Goal: Transaction & Acquisition: Purchase product/service

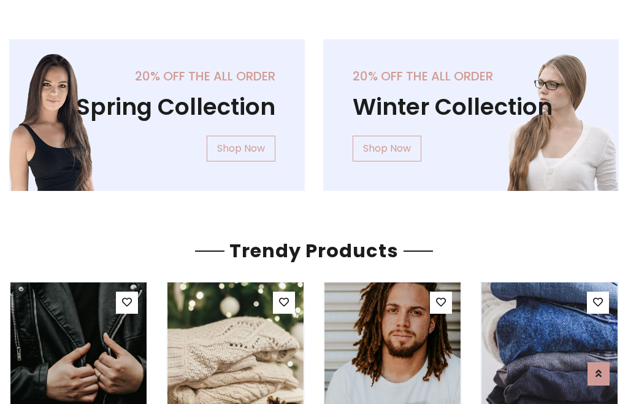
scroll to position [63, 0]
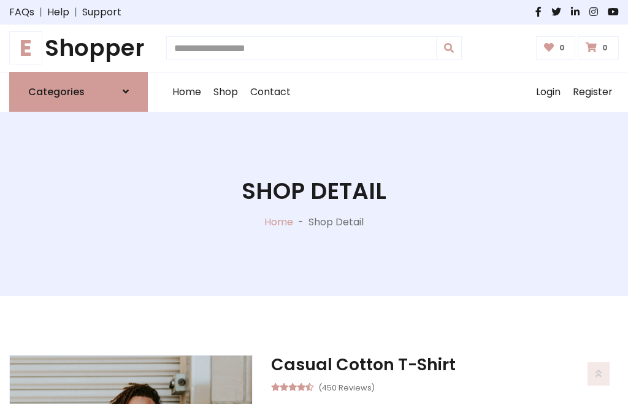
click at [79, 48] on h1 "E Shopper" at bounding box center [78, 48] width 139 height 28
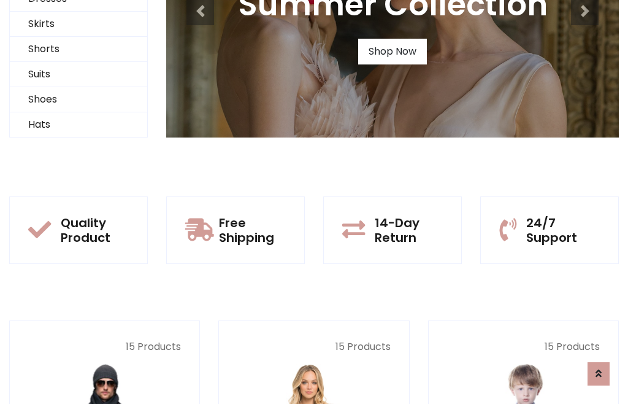
scroll to position [118, 0]
